Goal: Task Accomplishment & Management: Manage account settings

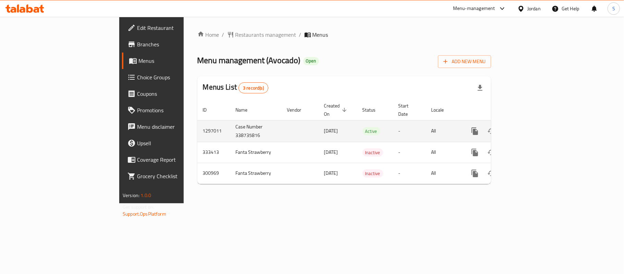
click at [528, 128] on icon "enhanced table" at bounding box center [525, 131] width 6 height 6
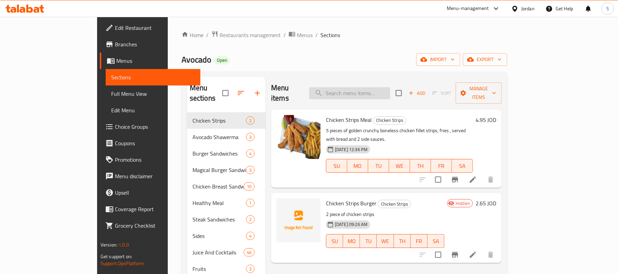
click at [368, 94] on input "search" at bounding box center [349, 93] width 81 height 12
paste input "Fruit Salad"
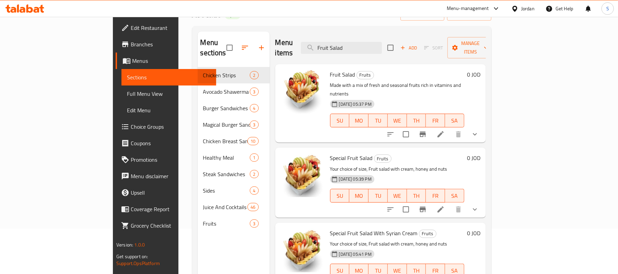
scroll to position [46, 0]
type input "Fruit Salad"
click at [444, 130] on icon at bounding box center [440, 134] width 8 height 8
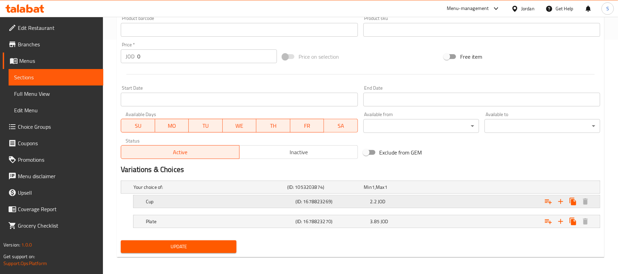
scroll to position [237, 0]
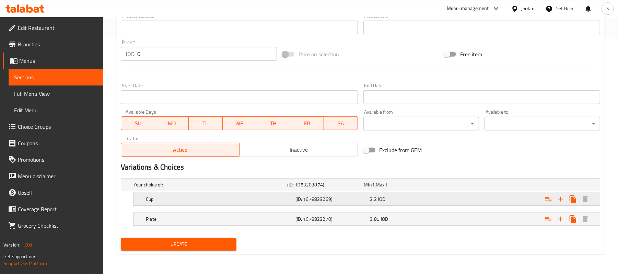
click at [430, 188] on div "2.2 JOD" at bounding box center [401, 184] width 74 height 7
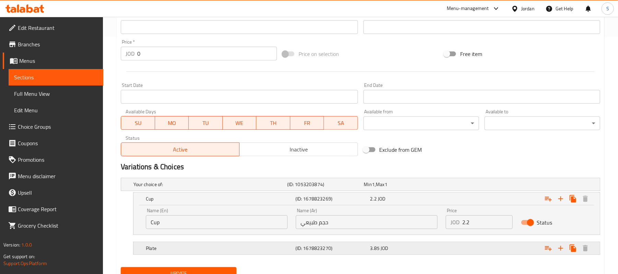
click at [407, 188] on div "3.85 JOD" at bounding box center [401, 184] width 74 height 7
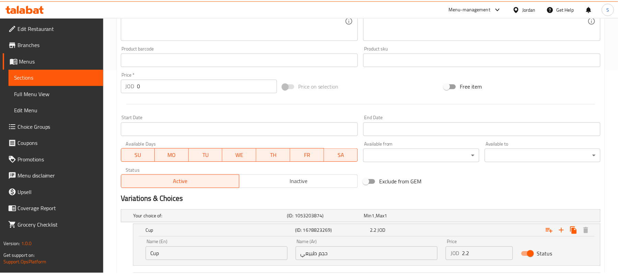
scroll to position [296, 0]
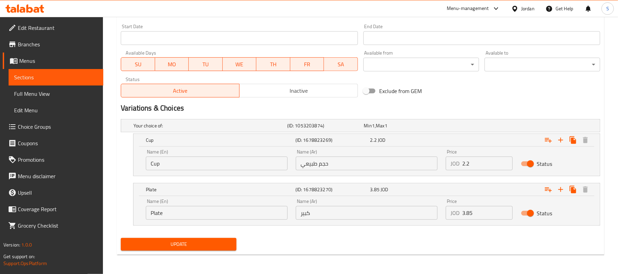
drag, startPoint x: 344, startPoint y: 173, endPoint x: 347, endPoint y: 169, distance: 5.4
click at [344, 173] on div "Name (Ar) حجم طبيعي Name (Ar)" at bounding box center [366, 159] width 150 height 29
click at [348, 167] on input "حجم طبيعي" at bounding box center [367, 163] width 142 height 14
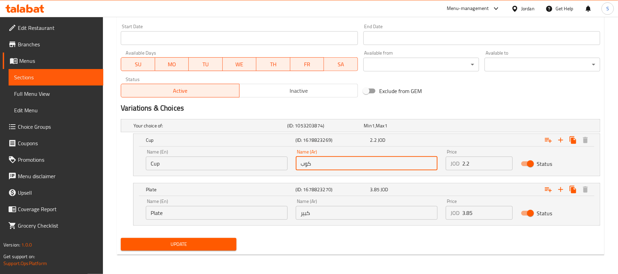
type input "كوب"
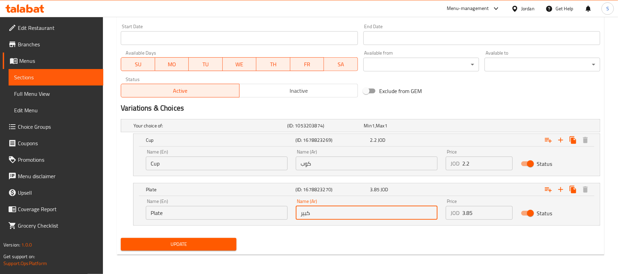
click at [329, 214] on input "كبير" at bounding box center [367, 213] width 142 height 14
type input "طبق"
click at [304, 234] on div "Your choice of: (ID: 1053203874) Min 1 , Max 1 Name (En) Your choice of: Name (…" at bounding box center [360, 175] width 485 height 119
click at [213, 235] on div "Update" at bounding box center [178, 244] width 121 height 18
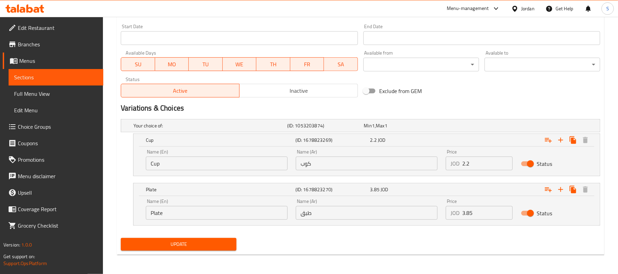
click at [206, 242] on span "Update" at bounding box center [178, 244] width 105 height 9
click at [344, 240] on div "Update" at bounding box center [360, 244] width 485 height 18
